Goal: Information Seeking & Learning: Understand process/instructions

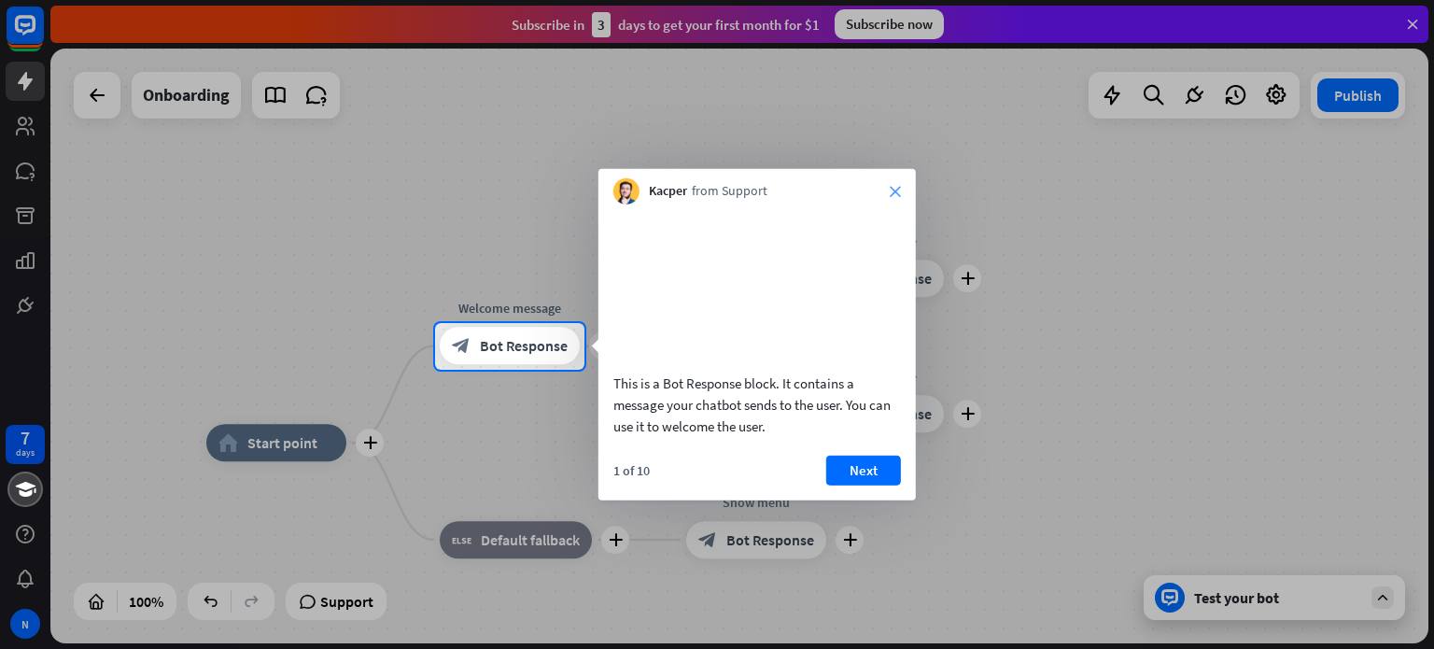
click at [896, 193] on icon "close" at bounding box center [895, 191] width 11 height 11
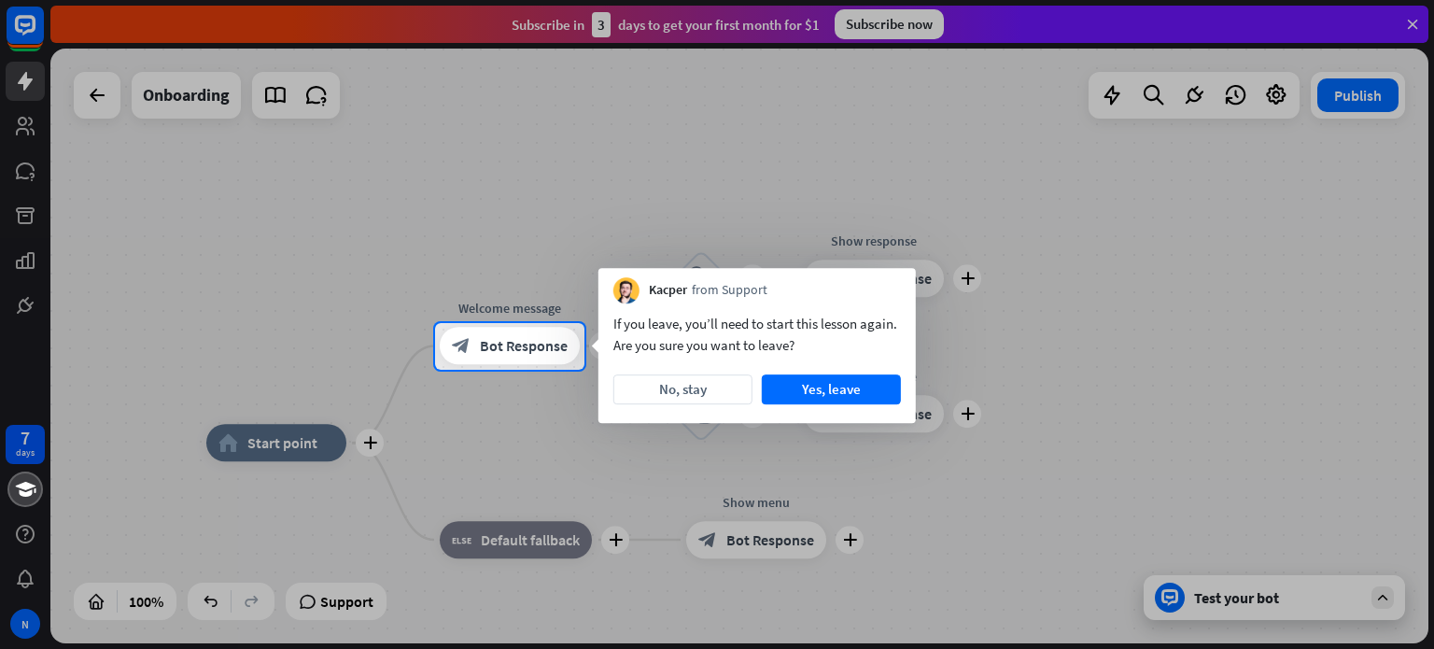
drag, startPoint x: 639, startPoint y: 317, endPoint x: 761, endPoint y: 331, distance: 123.1
click at [761, 331] on div "If you leave, you’ll need to start this lesson again. Are you sure you want to …" at bounding box center [756, 363] width 317 height 120
drag, startPoint x: 693, startPoint y: 324, endPoint x: 724, endPoint y: 324, distance: 30.8
click at [724, 324] on div "If you leave, you’ll need to start this lesson again. Are you sure you want to …" at bounding box center [757, 334] width 288 height 43
drag, startPoint x: 694, startPoint y: 320, endPoint x: 767, endPoint y: 322, distance: 73.8
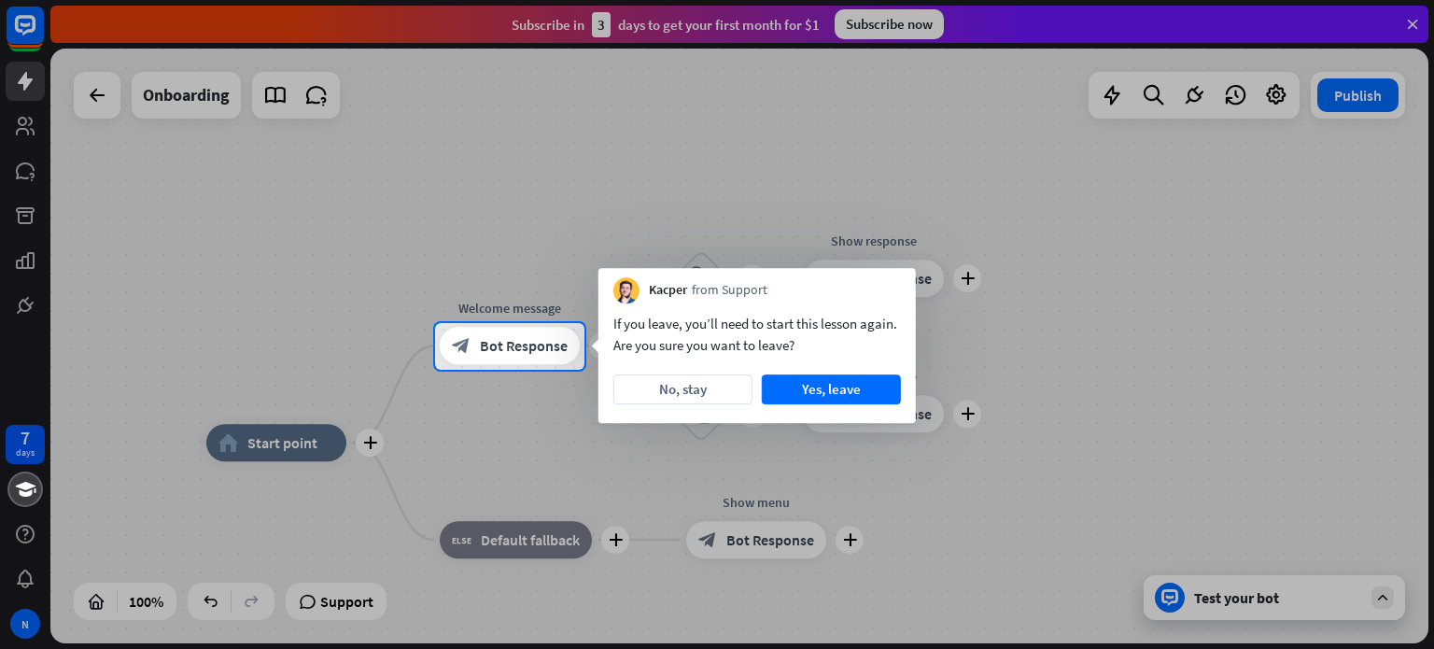
click at [767, 322] on div "If you leave, you’ll need to start this lesson again. Are you sure you want to …" at bounding box center [757, 334] width 288 height 43
drag, startPoint x: 790, startPoint y: 321, endPoint x: 869, endPoint y: 317, distance: 79.5
click at [869, 317] on div "If you leave, you’ll need to start this lesson again. Are you sure you want to …" at bounding box center [757, 334] width 288 height 43
drag, startPoint x: 616, startPoint y: 355, endPoint x: 769, endPoint y: 335, distance: 154.4
click at [768, 336] on div "If you leave, you’ll need to start this lesson again. Are you sure you want to …" at bounding box center [757, 334] width 288 height 43
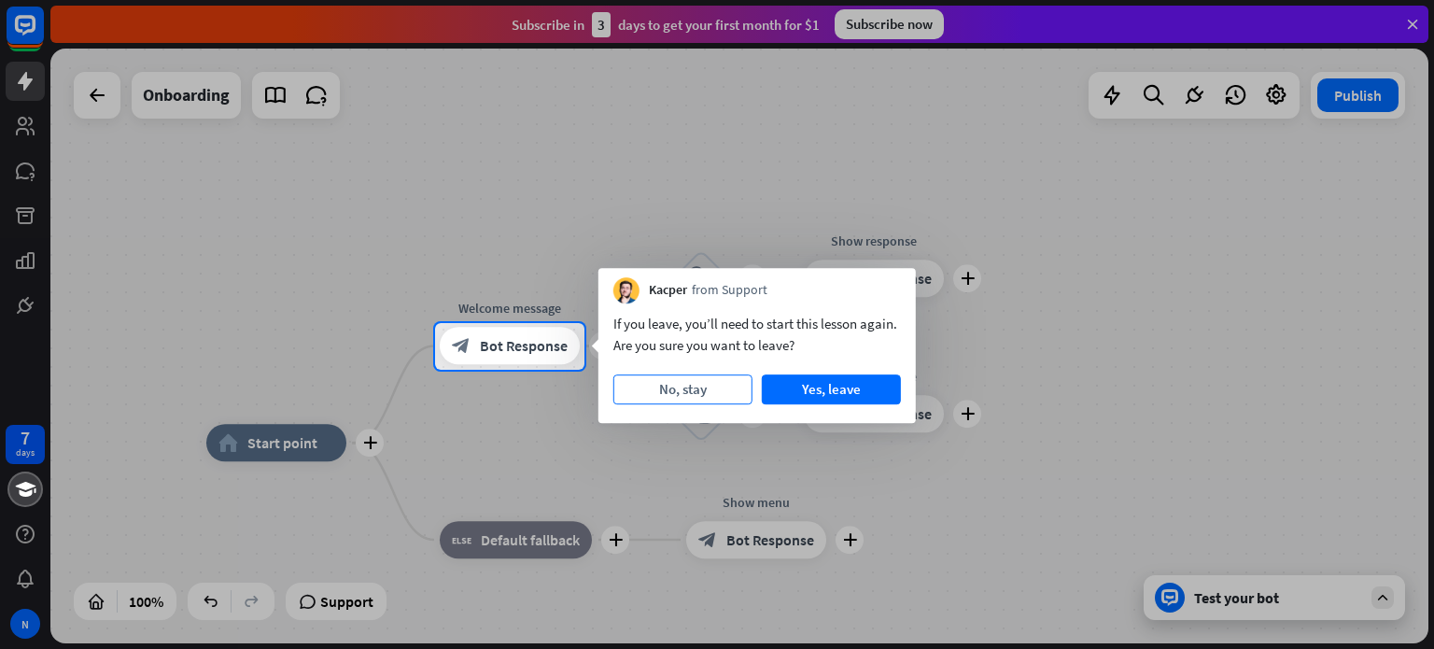
click at [706, 391] on button "No, stay" at bounding box center [682, 389] width 139 height 30
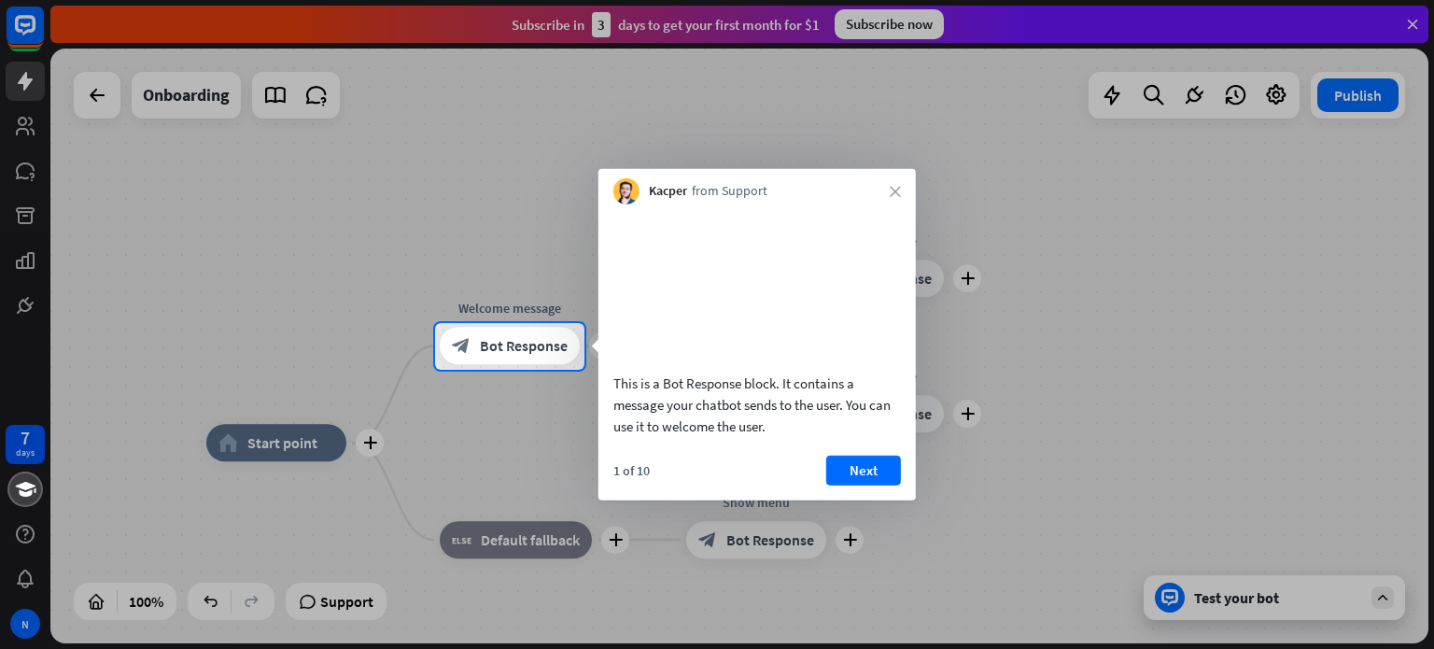
drag, startPoint x: 864, startPoint y: 495, endPoint x: 826, endPoint y: 500, distance: 37.6
click at [858, 485] on button "Next" at bounding box center [863, 470] width 75 height 30
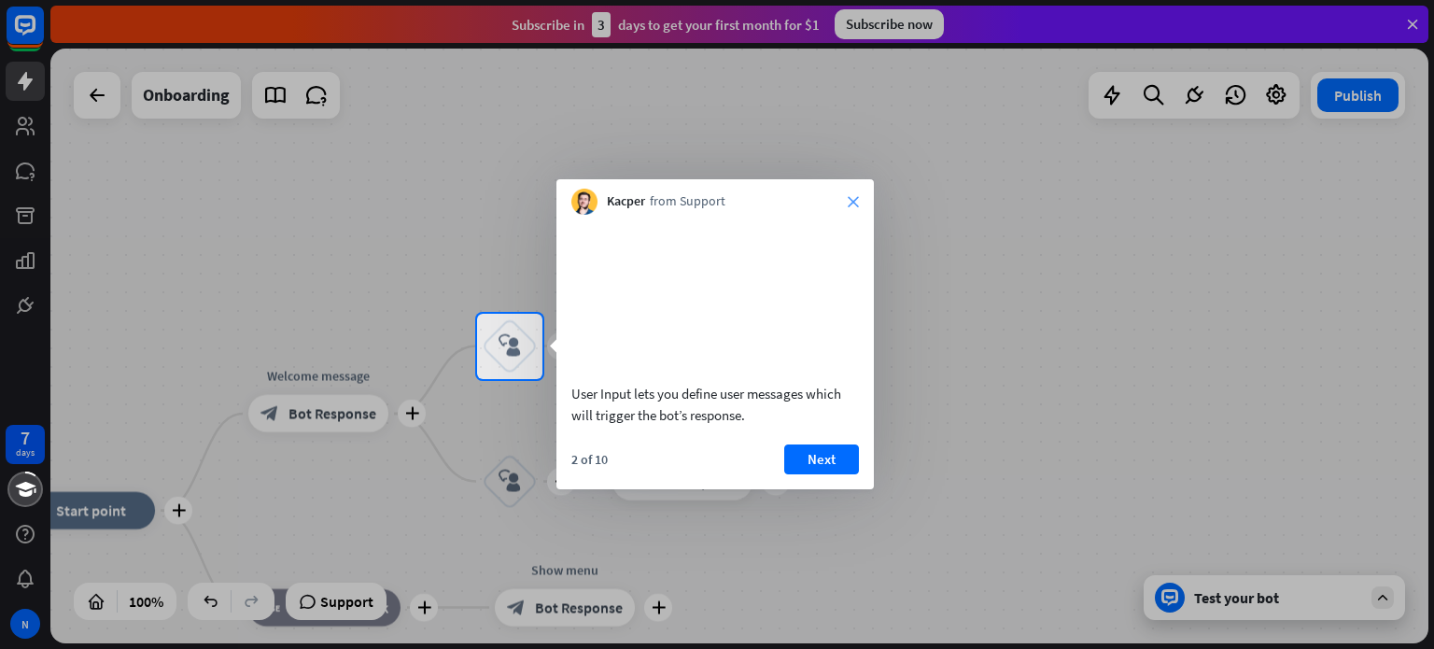
click at [855, 198] on icon "close" at bounding box center [853, 201] width 11 height 11
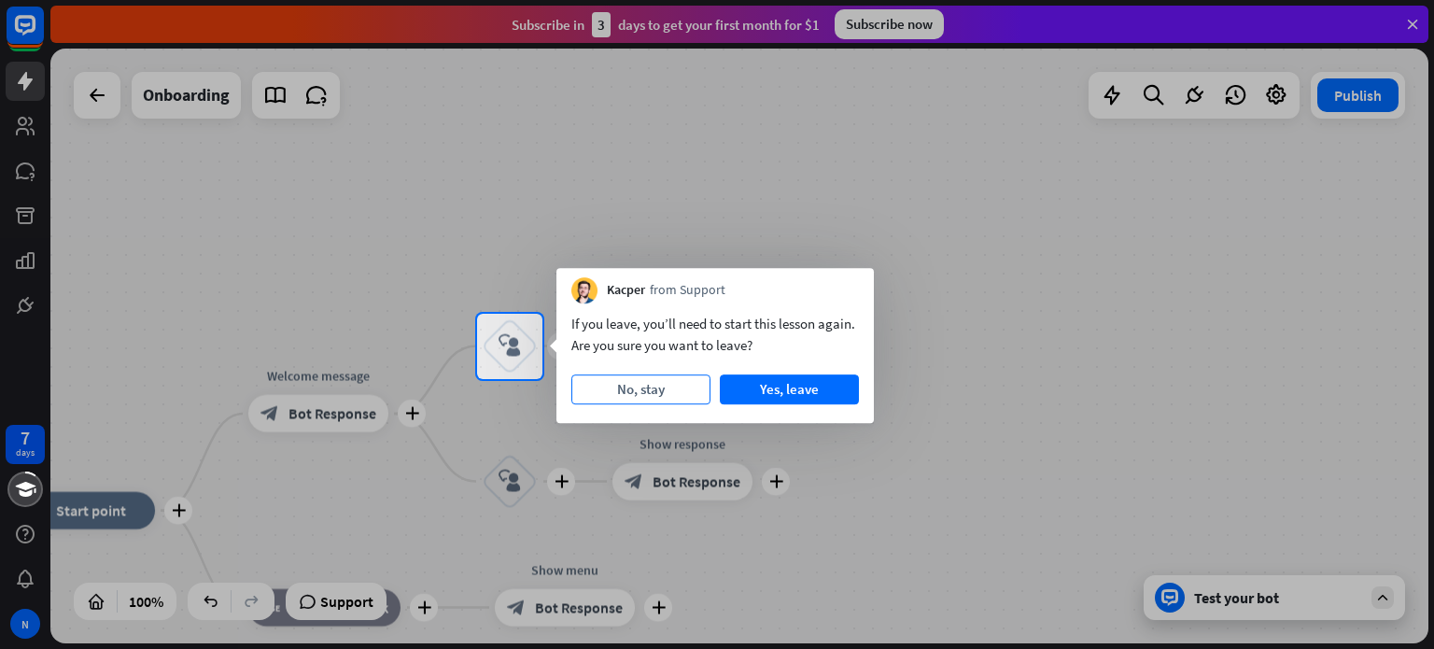
click at [629, 389] on button "No, stay" at bounding box center [640, 389] width 139 height 30
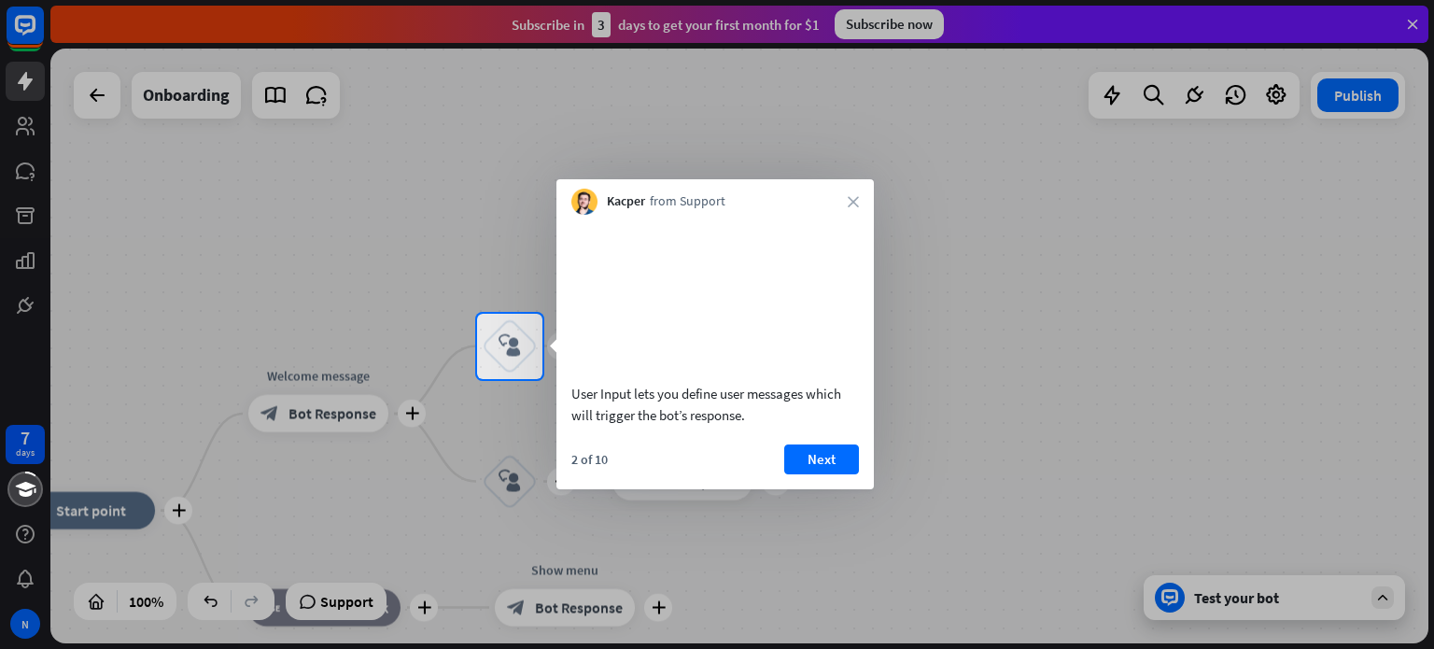
click at [847, 205] on div "Kacper from Support close" at bounding box center [714, 196] width 317 height 35
click at [856, 206] on icon "close" at bounding box center [853, 201] width 11 height 11
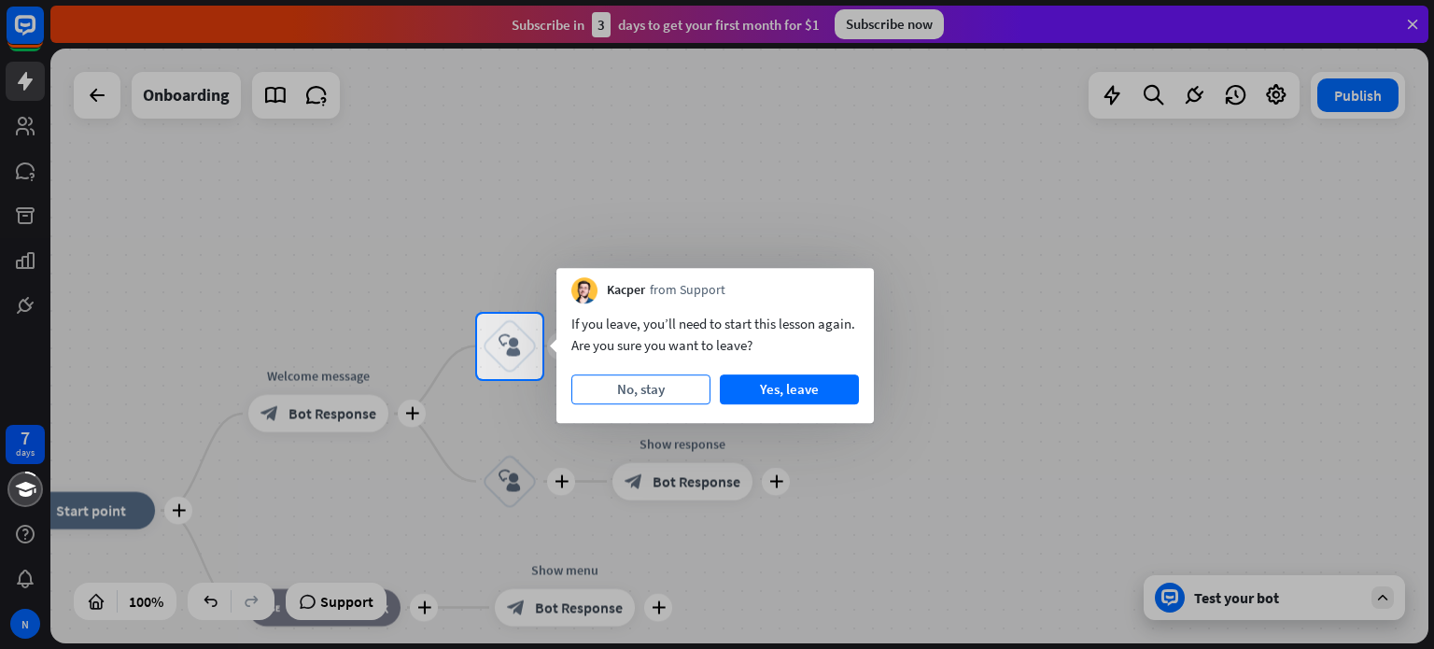
click at [672, 387] on button "No, stay" at bounding box center [640, 389] width 139 height 30
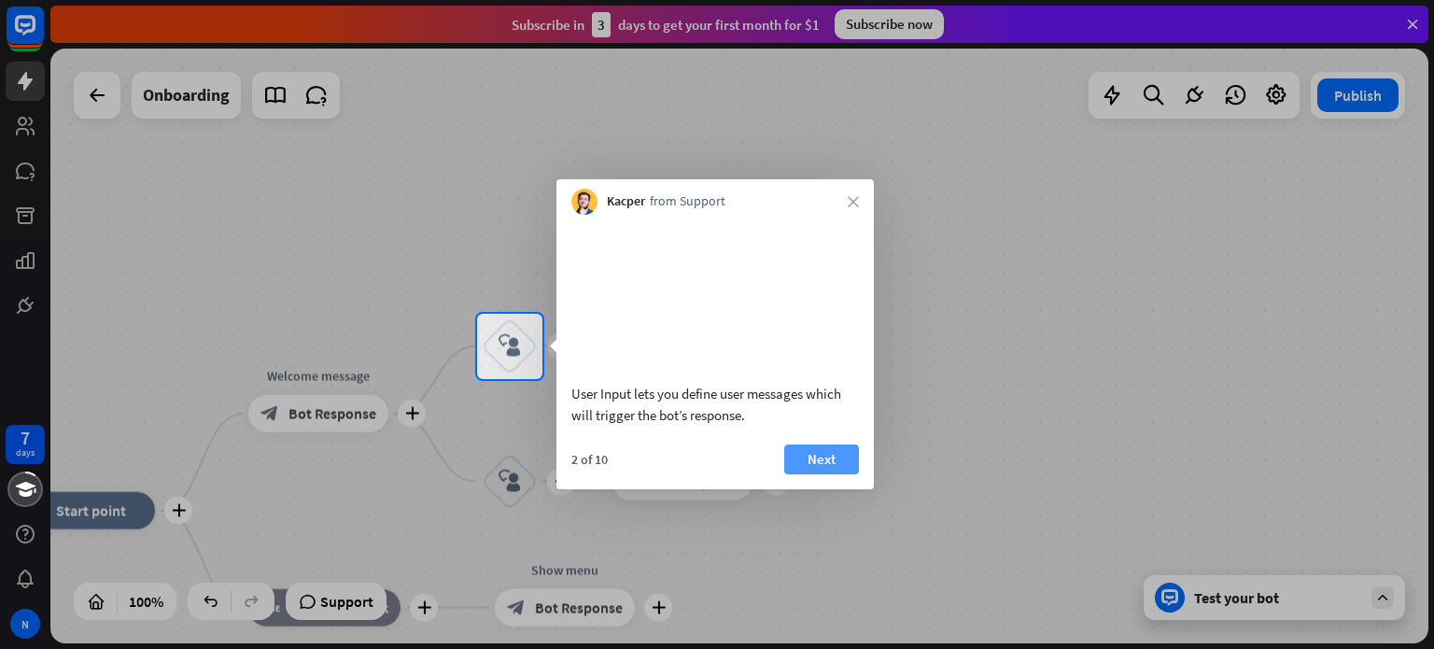
click at [801, 474] on button "Next" at bounding box center [821, 459] width 75 height 30
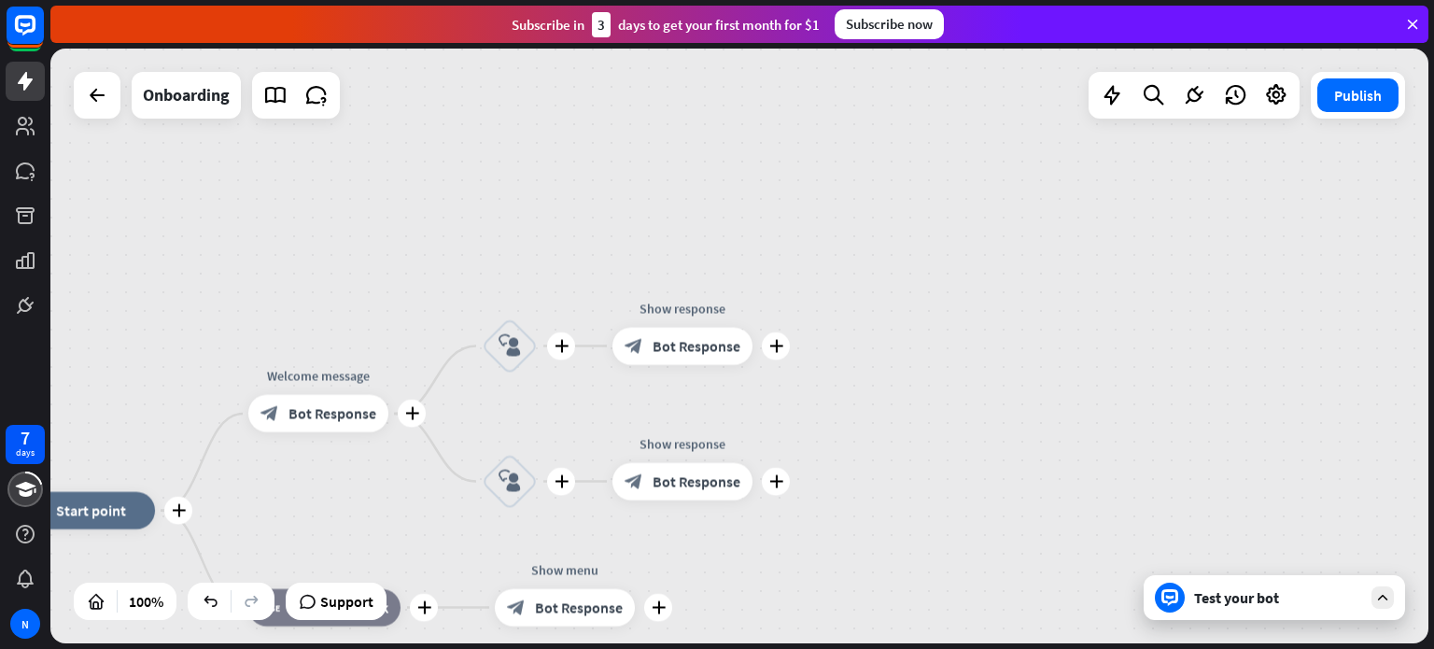
click at [931, 327] on div "plus home_2 Start point plus Welcome message block_bot_response Bot Response pl…" at bounding box center [739, 346] width 1378 height 595
drag, startPoint x: 930, startPoint y: 354, endPoint x: 1141, endPoint y: 268, distance: 227.8
click at [1167, 219] on div "plus home_2 Start point plus Welcome message block_bot_response Bot Response pl…" at bounding box center [739, 346] width 1378 height 595
drag, startPoint x: 553, startPoint y: 399, endPoint x: 811, endPoint y: 328, distance: 268.2
click at [795, 339] on div "plus home_2 Start point plus Welcome message block_bot_response Bot Response pl…" at bounding box center [739, 346] width 1378 height 595
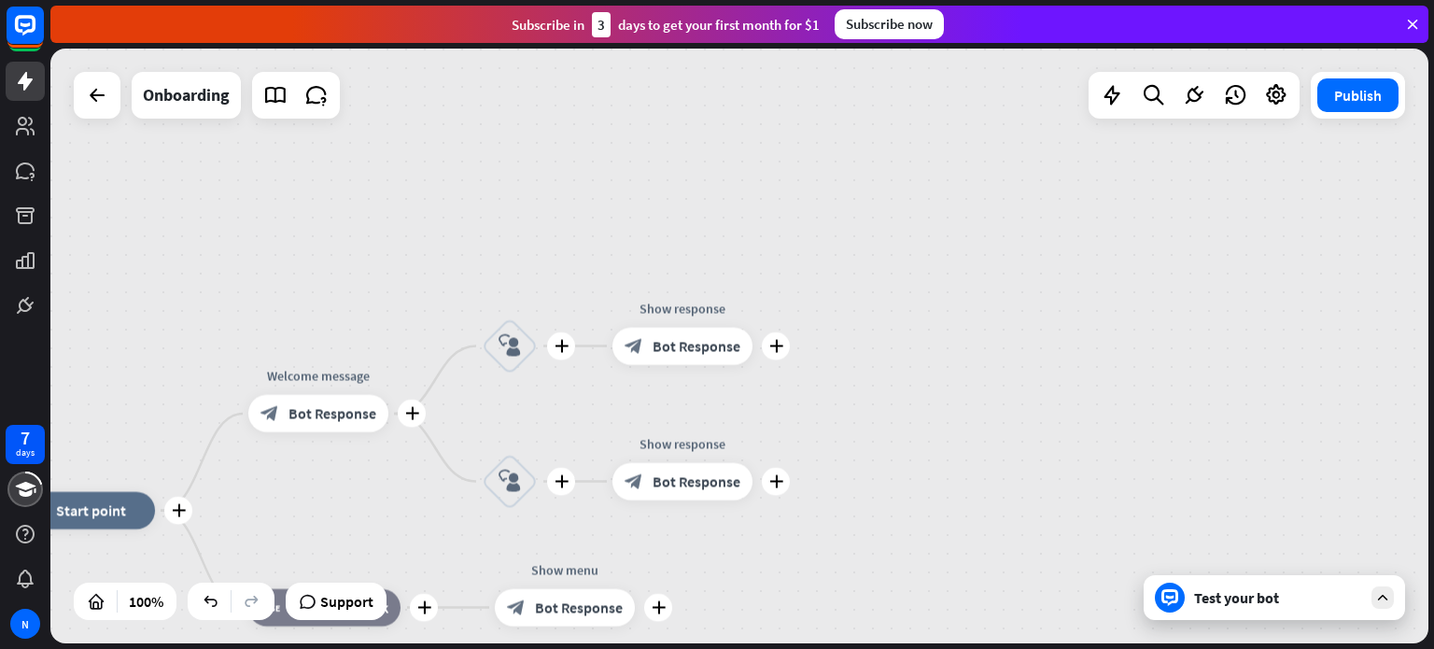
drag, startPoint x: 875, startPoint y: 251, endPoint x: 1007, endPoint y: 200, distance: 142.2
click at [1007, 200] on div "plus home_2 Start point plus Welcome message block_bot_response Bot Response pl…" at bounding box center [739, 346] width 1378 height 595
drag, startPoint x: 977, startPoint y: 317, endPoint x: 983, endPoint y: 309, distance: 9.9
click at [979, 314] on div "plus home_2 Start point plus Welcome message block_bot_response Bot Response pl…" at bounding box center [739, 346] width 1378 height 595
click at [1411, 21] on icon at bounding box center [1412, 24] width 17 height 17
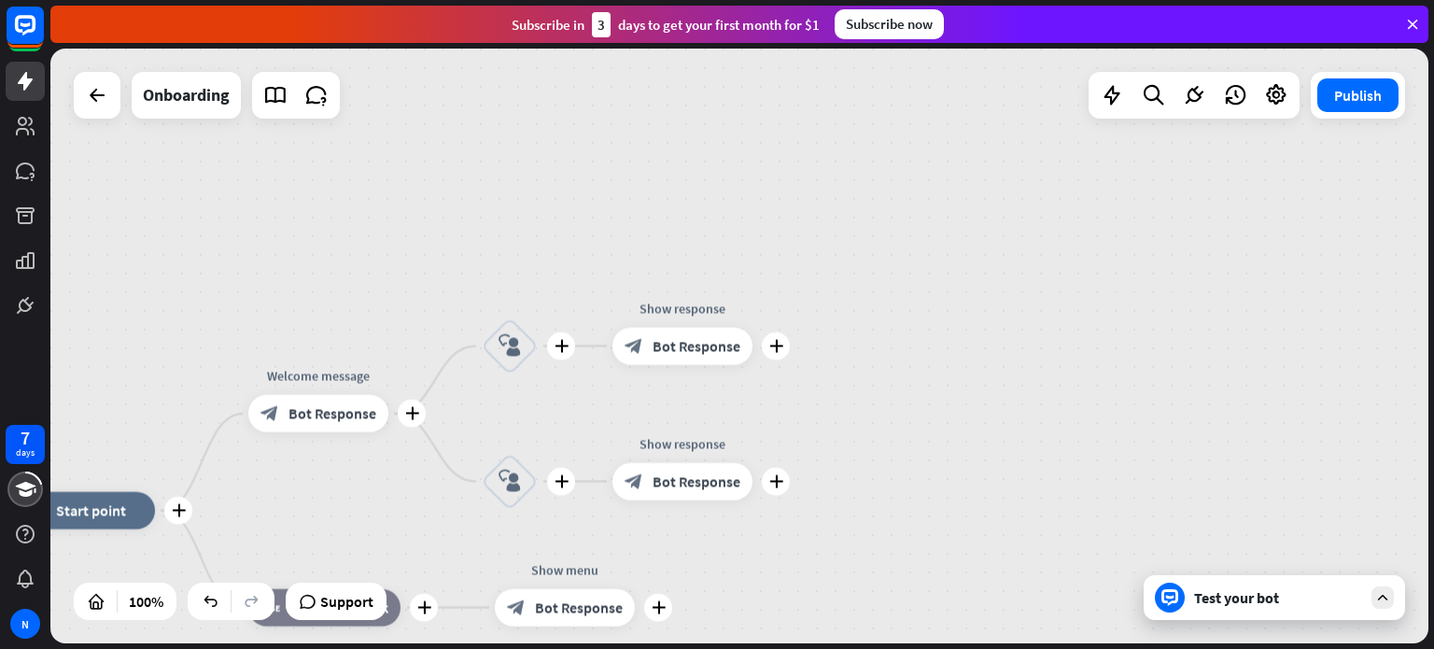
click at [1321, 594] on div "Test your bot" at bounding box center [1278, 597] width 168 height 19
click at [1385, 597] on icon at bounding box center [1382, 597] width 17 height 17
drag, startPoint x: 468, startPoint y: 227, endPoint x: 651, endPoint y: 121, distance: 211.2
click at [651, 121] on div "plus home_2 Start point plus Welcome message block_bot_response Bot Response pl…" at bounding box center [739, 346] width 1378 height 595
click at [657, 37] on div "Subscribe [DATE] to get your first month for $1 Subscribe now" at bounding box center [739, 24] width 1378 height 37
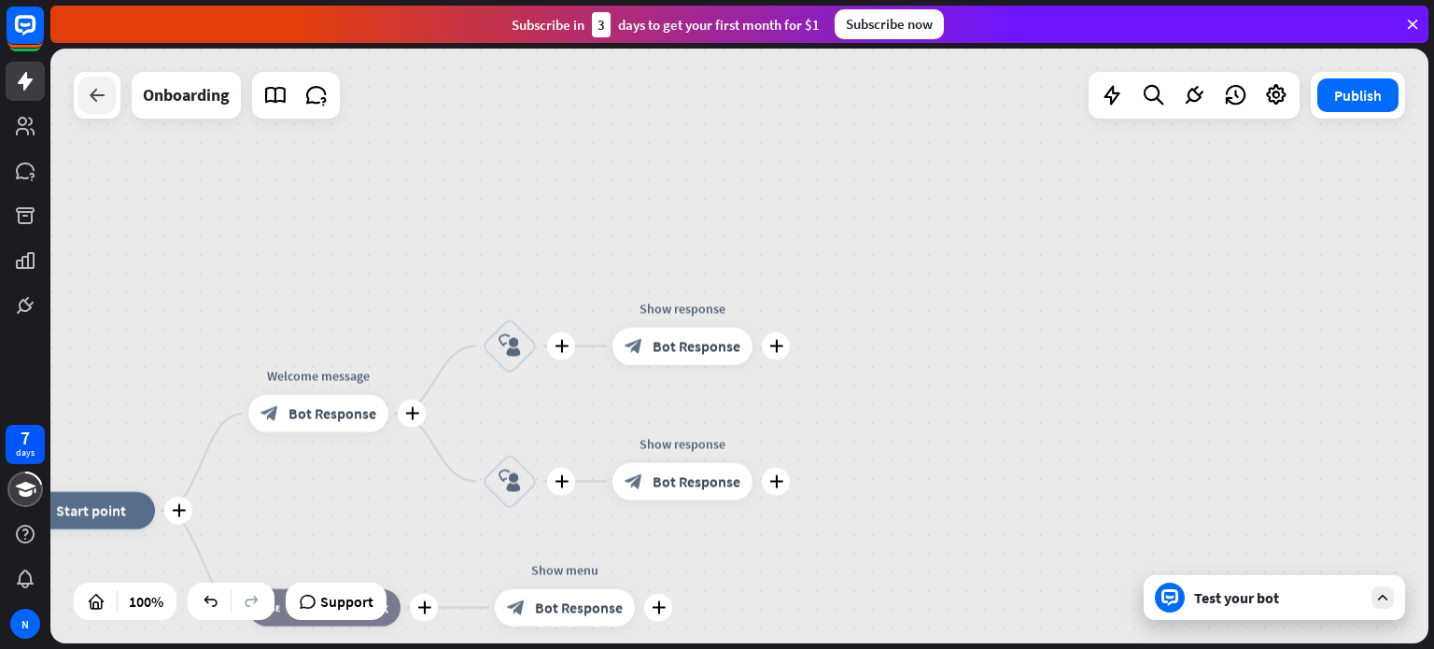
click at [92, 82] on div at bounding box center [96, 95] width 37 height 37
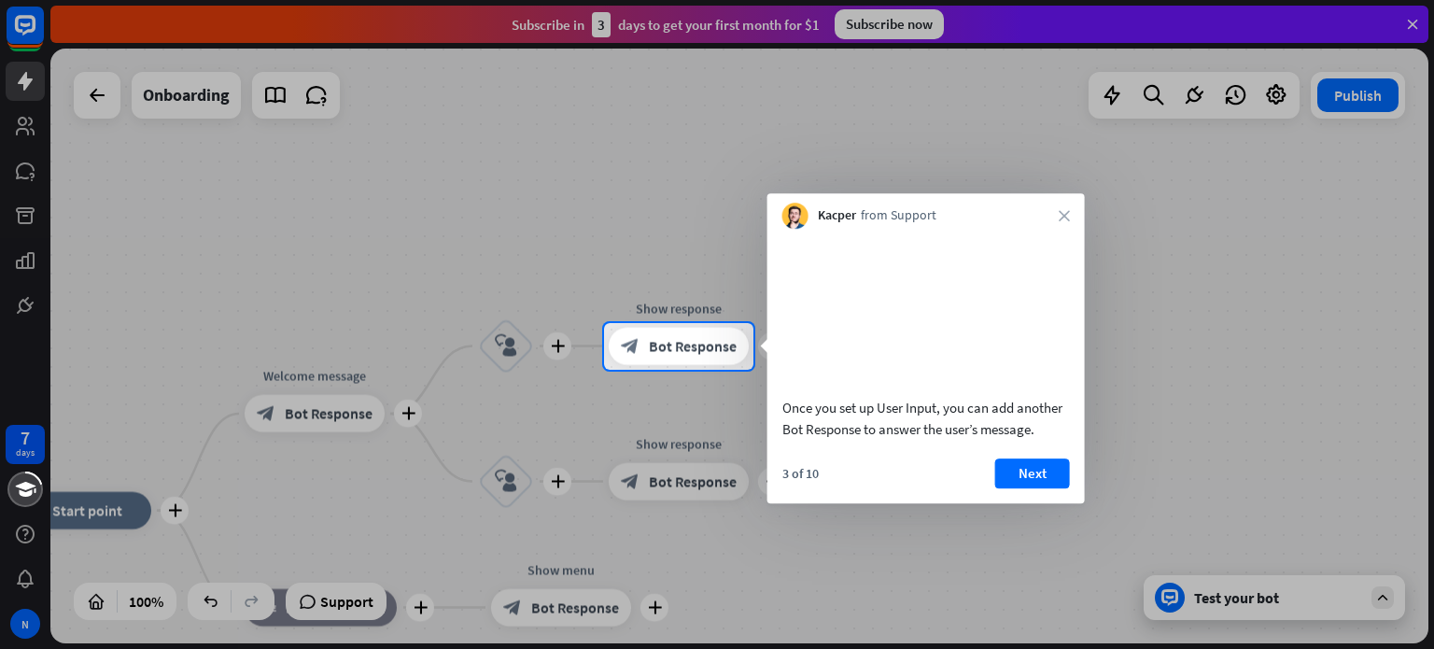
click at [303, 421] on div at bounding box center [717, 510] width 1434 height 280
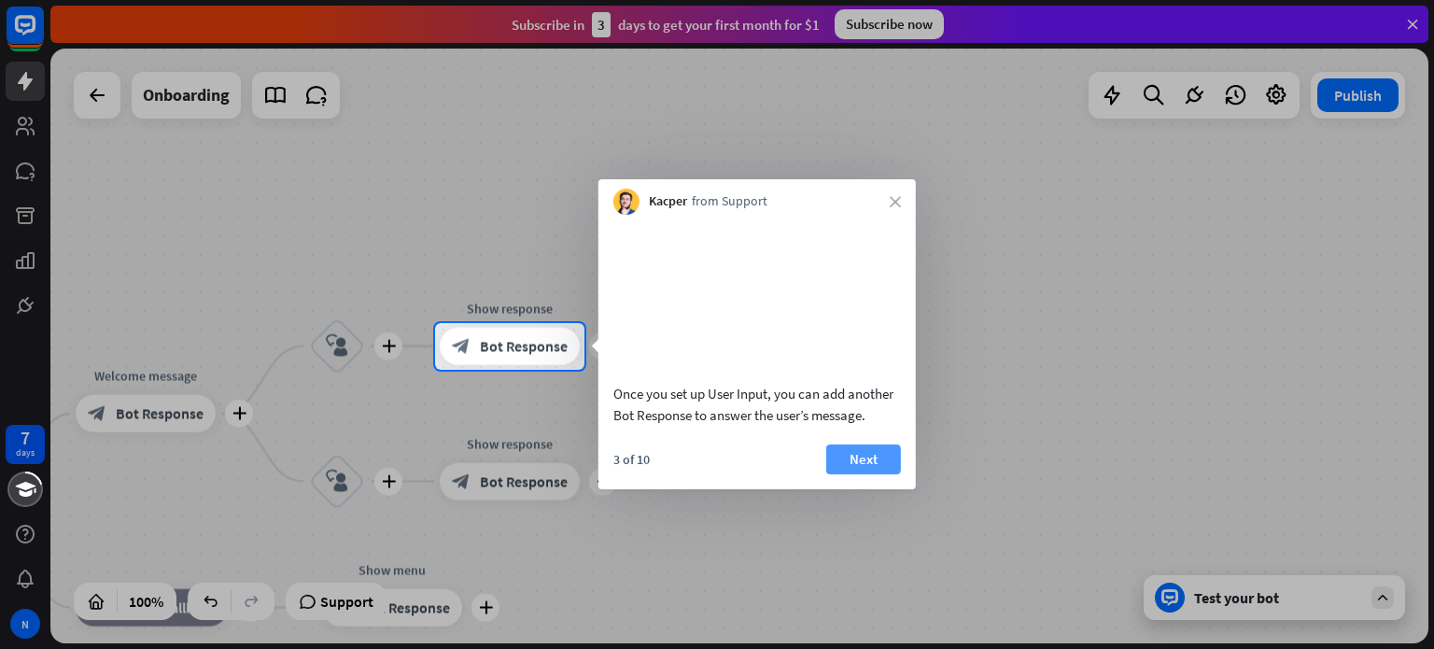
click at [875, 474] on button "Next" at bounding box center [863, 459] width 75 height 30
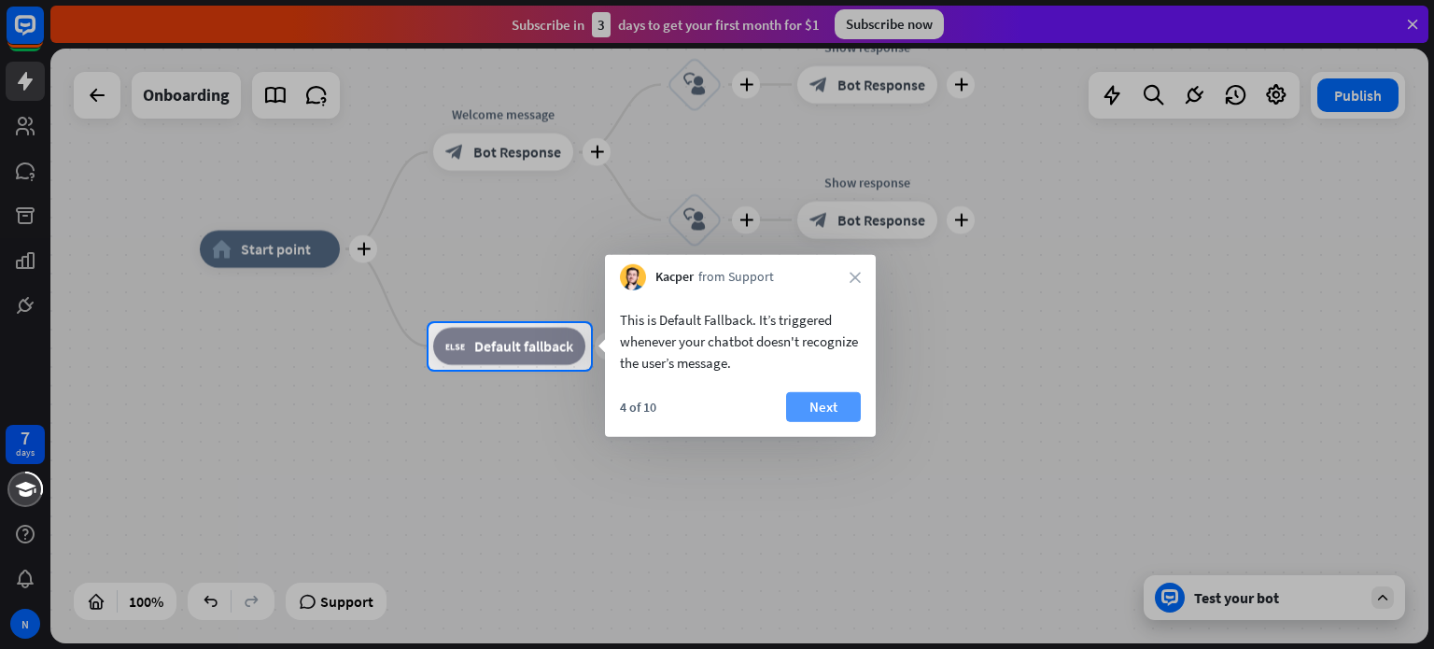
click at [826, 410] on button "Next" at bounding box center [823, 407] width 75 height 30
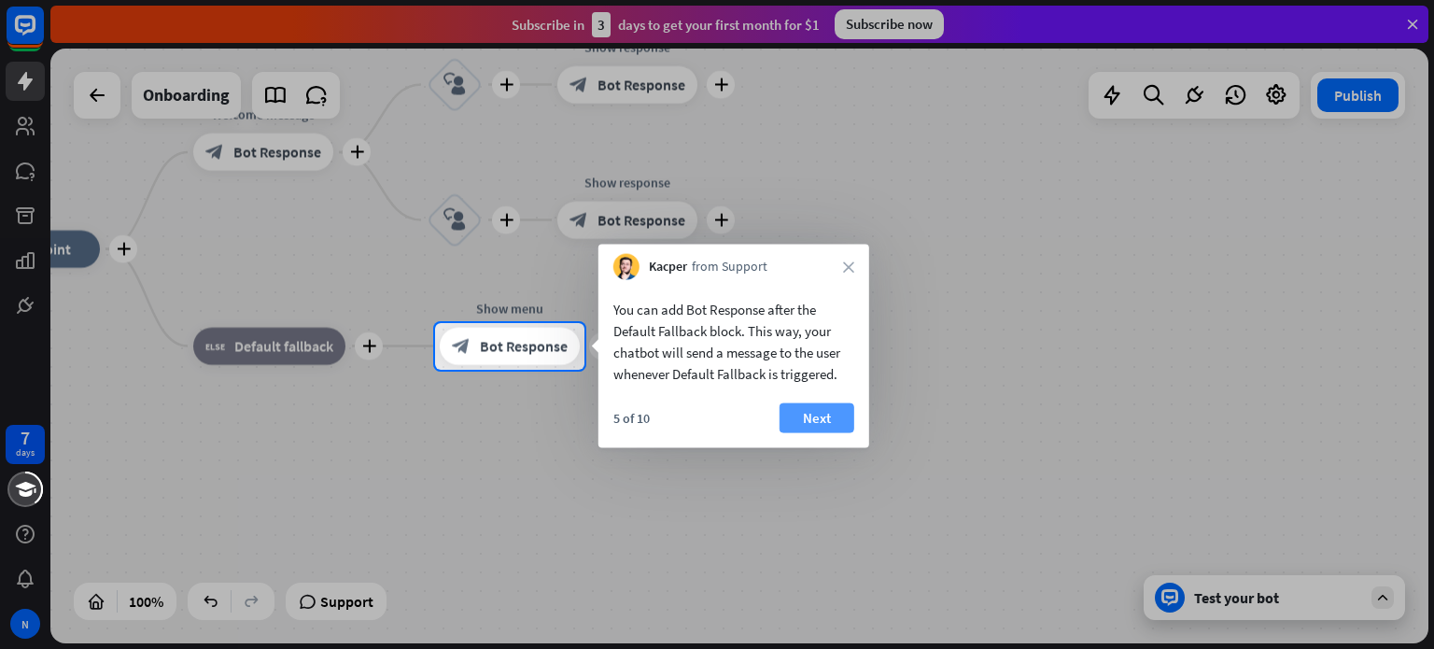
click at [795, 410] on button "Next" at bounding box center [817, 418] width 75 height 30
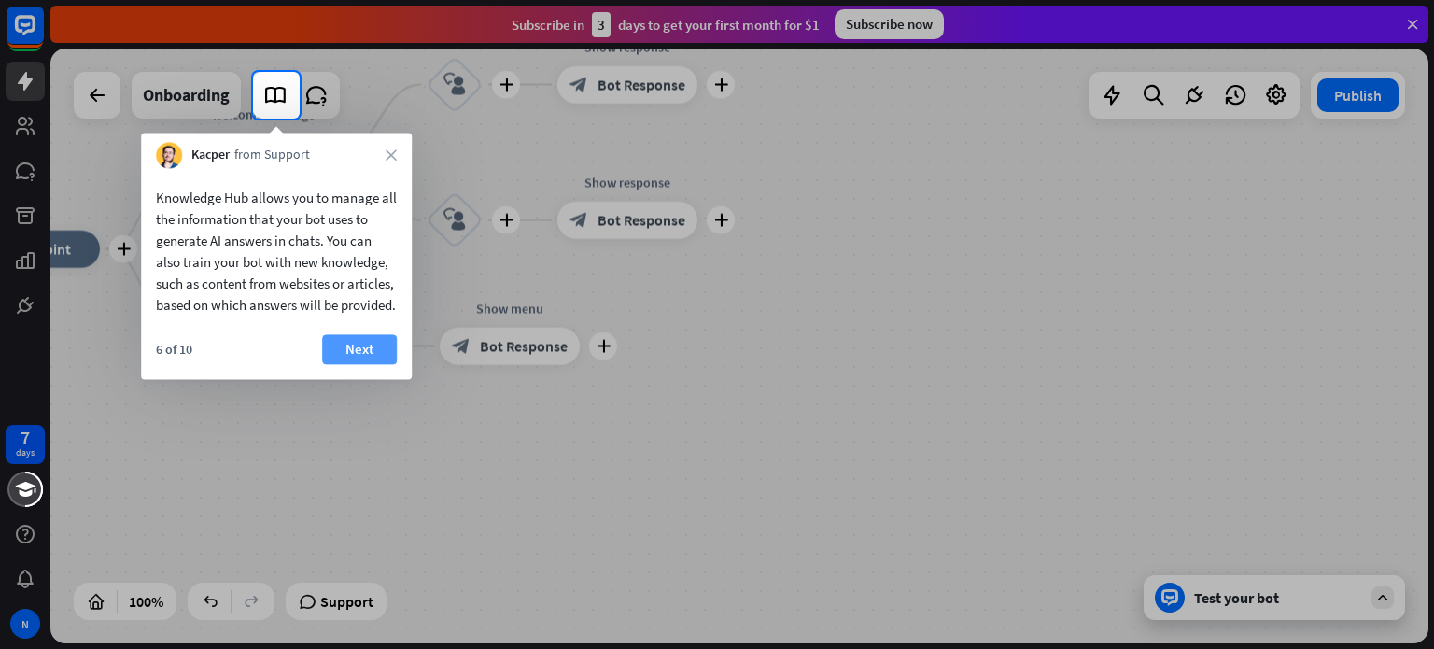
click at [347, 364] on button "Next" at bounding box center [359, 349] width 75 height 30
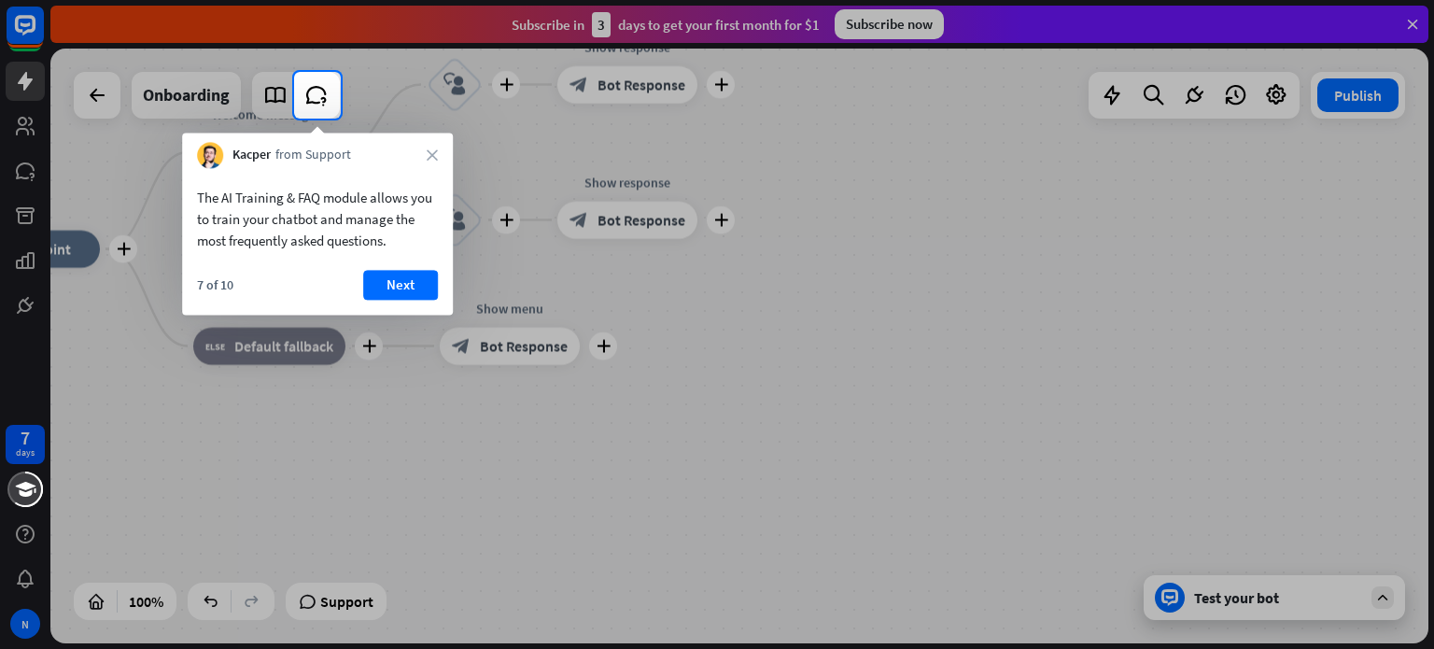
click at [377, 301] on div "7 of 10 Next" at bounding box center [317, 292] width 271 height 45
click at [382, 293] on button "Next" at bounding box center [400, 285] width 75 height 30
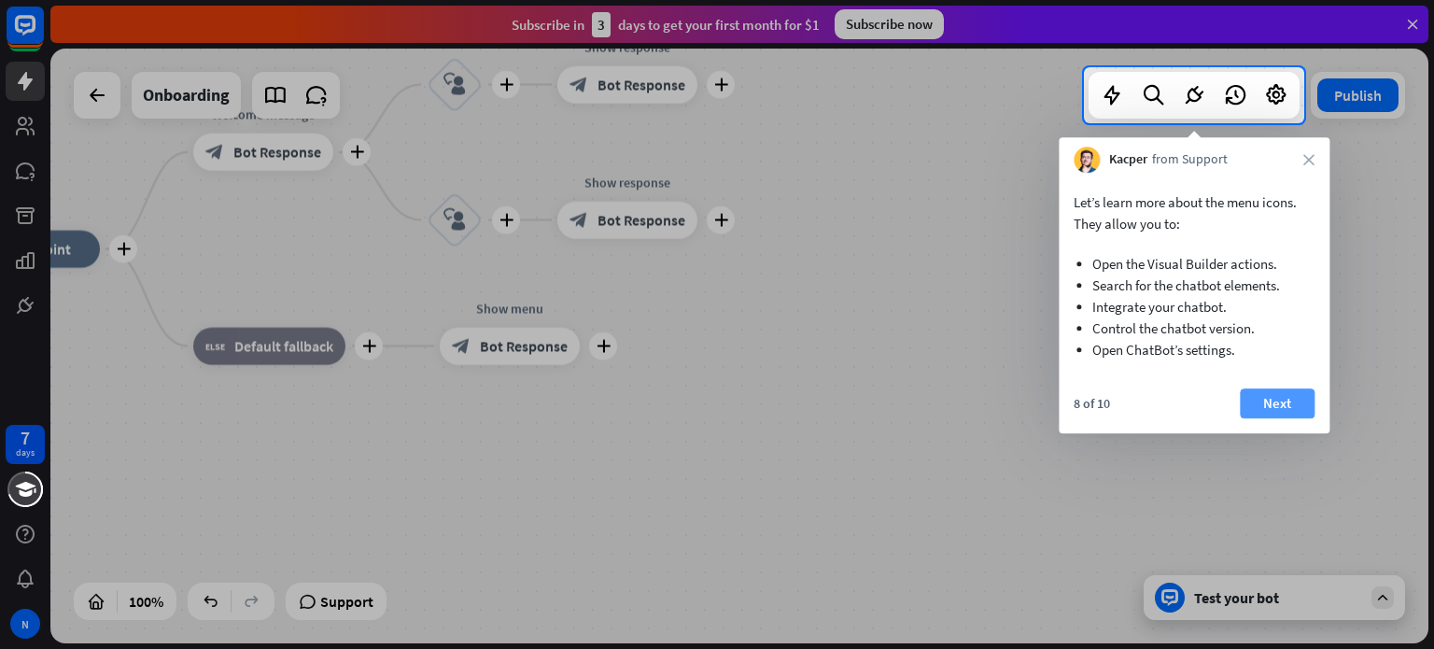
click at [1260, 401] on button "Next" at bounding box center [1277, 403] width 75 height 30
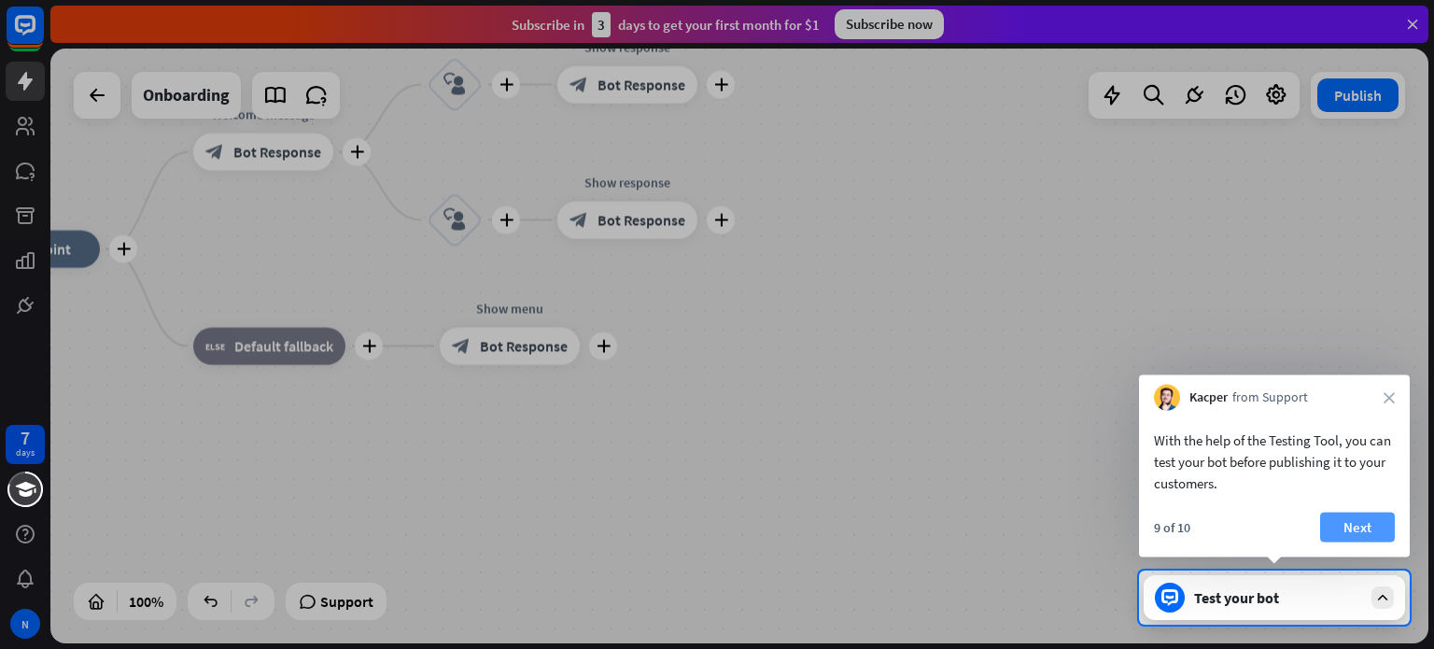
click at [1351, 523] on button "Next" at bounding box center [1357, 528] width 75 height 30
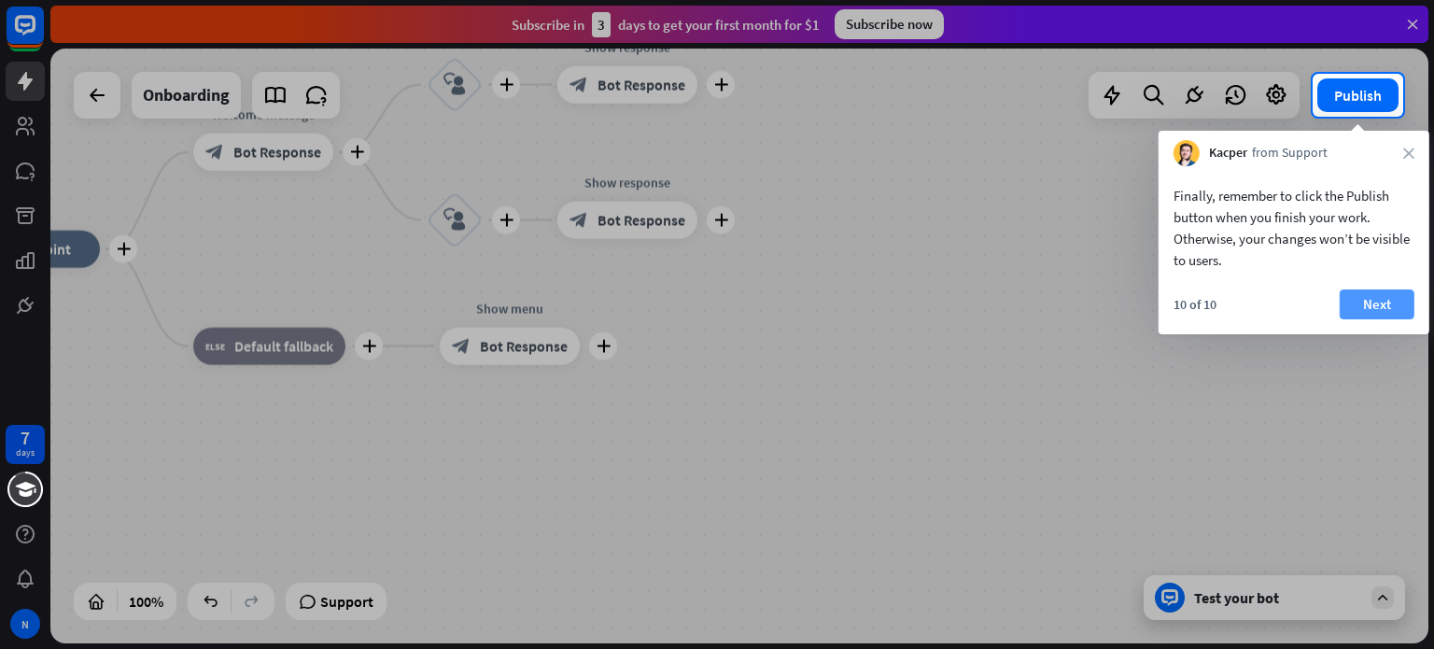
click at [1402, 310] on button "Next" at bounding box center [1377, 304] width 75 height 30
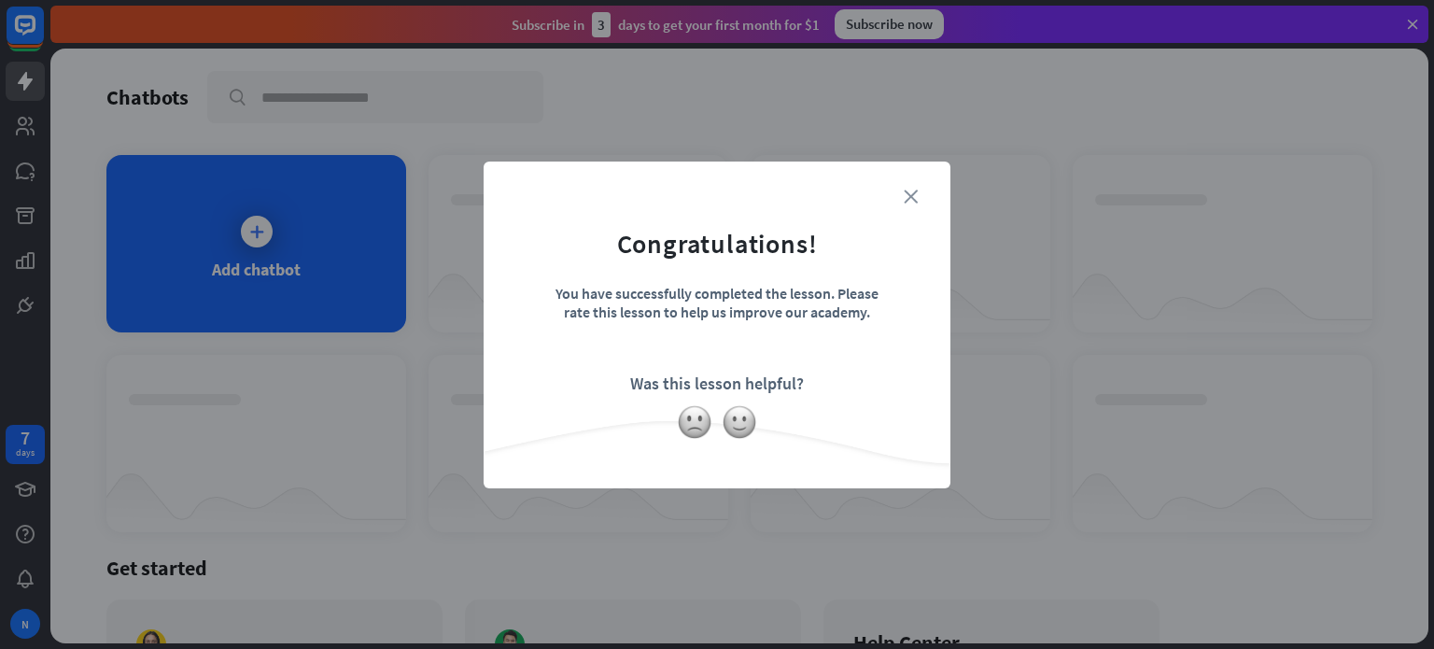
click at [910, 190] on icon "close" at bounding box center [911, 197] width 14 height 14
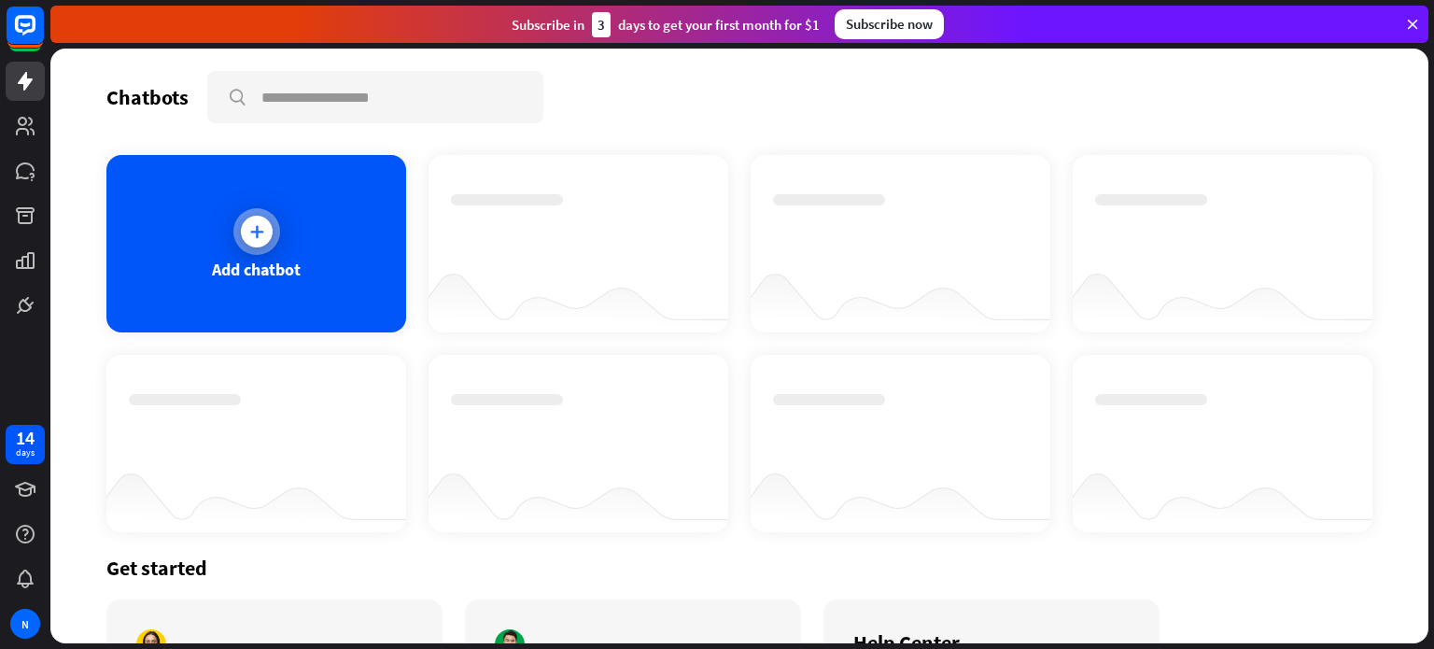
click at [234, 267] on div "Add chatbot" at bounding box center [256, 269] width 89 height 21
